Goal: Task Accomplishment & Management: Manage account settings

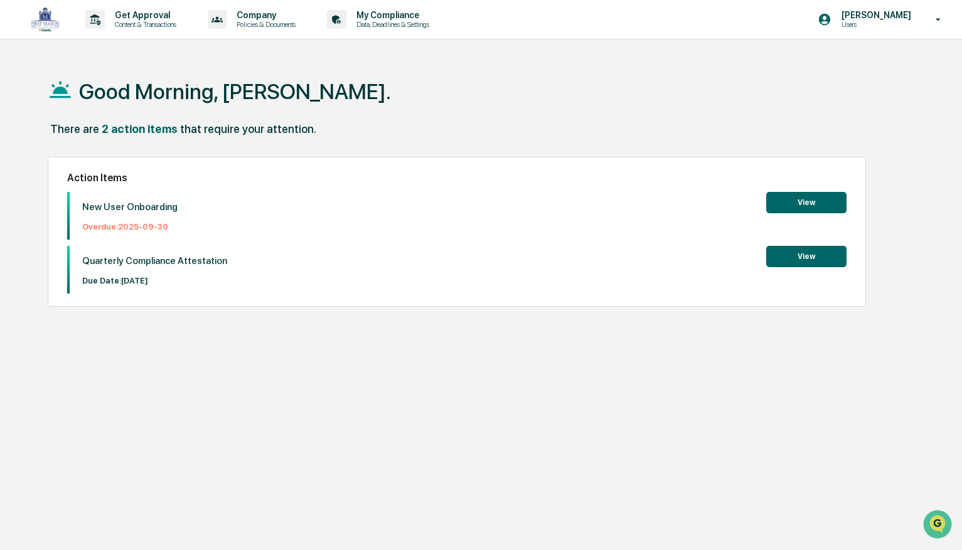
click at [814, 206] on button "View" at bounding box center [806, 202] width 80 height 21
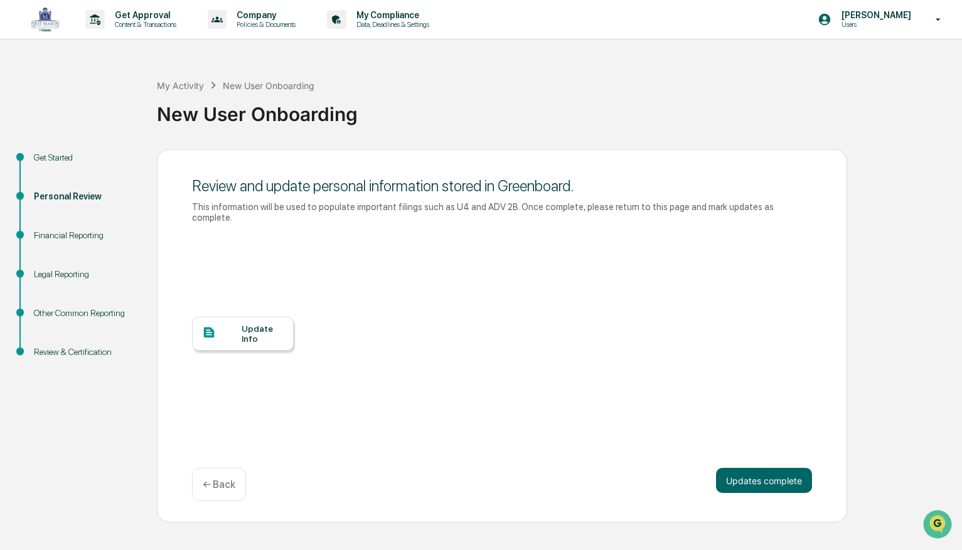
click at [260, 328] on div "Update Info" at bounding box center [263, 334] width 42 height 20
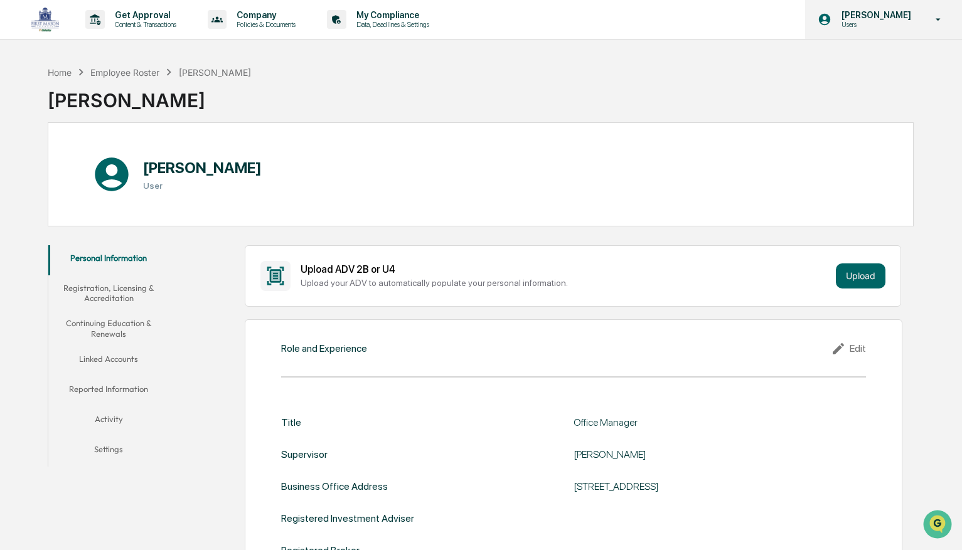
click at [940, 16] on icon at bounding box center [938, 20] width 22 height 12
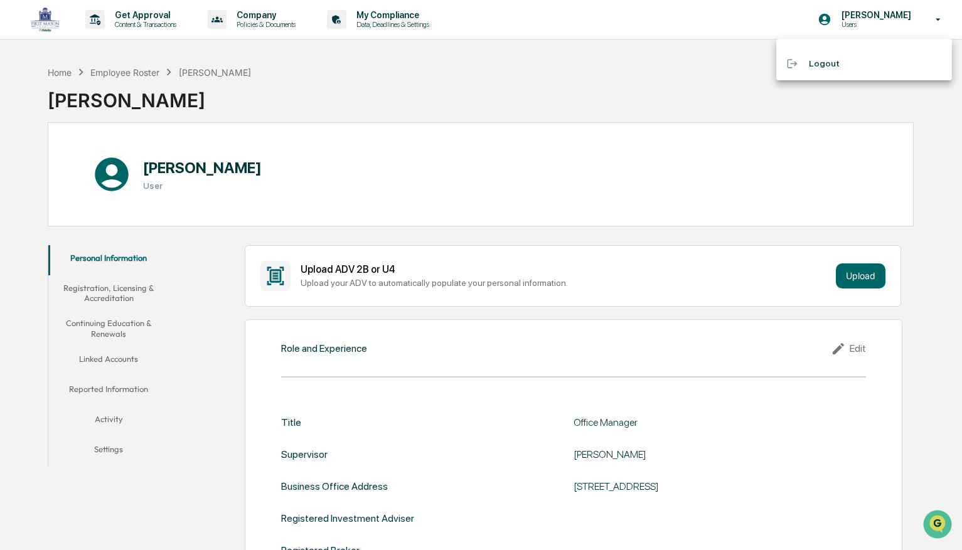
click at [939, 18] on div at bounding box center [481, 275] width 962 height 550
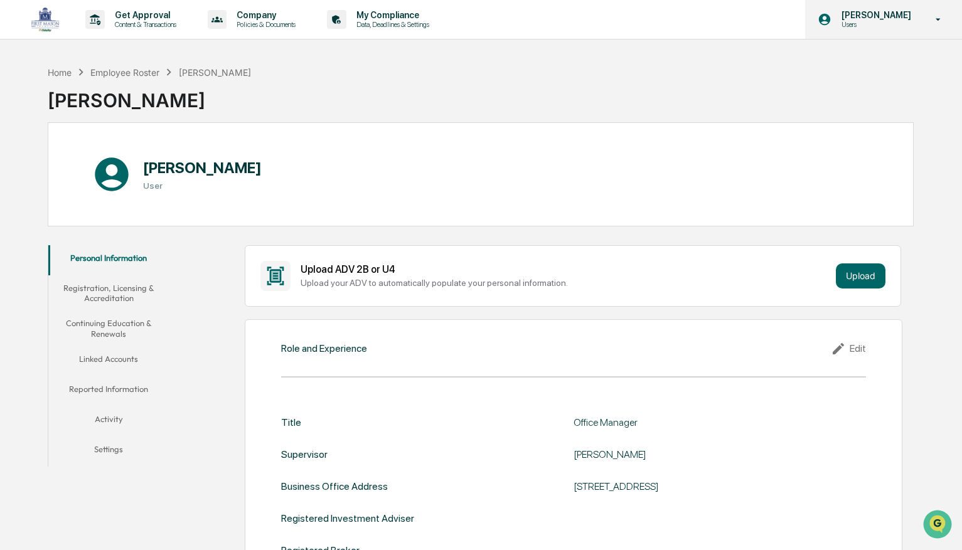
click at [941, 20] on icon at bounding box center [938, 20] width 22 height 12
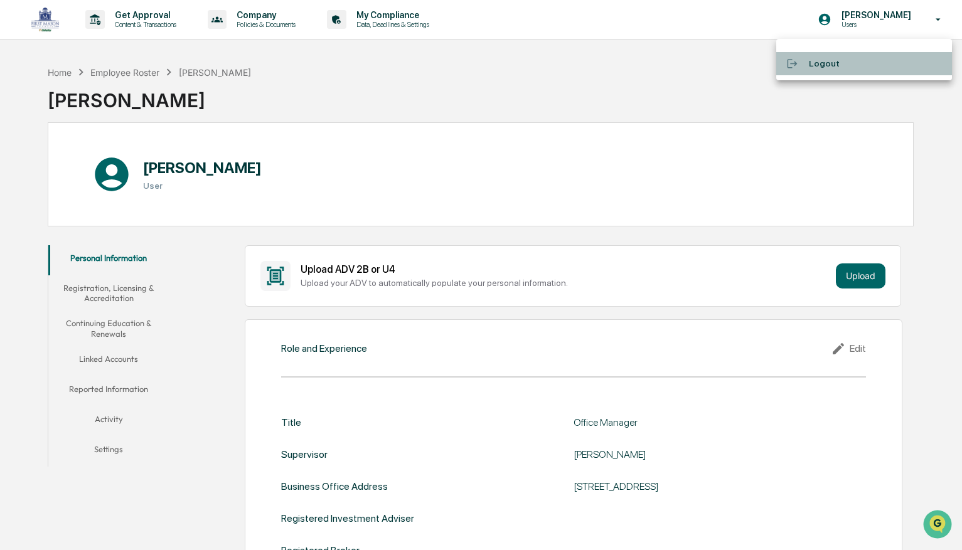
click at [831, 64] on li "Logout" at bounding box center [864, 63] width 176 height 23
